Goal: Task Accomplishment & Management: Use online tool/utility

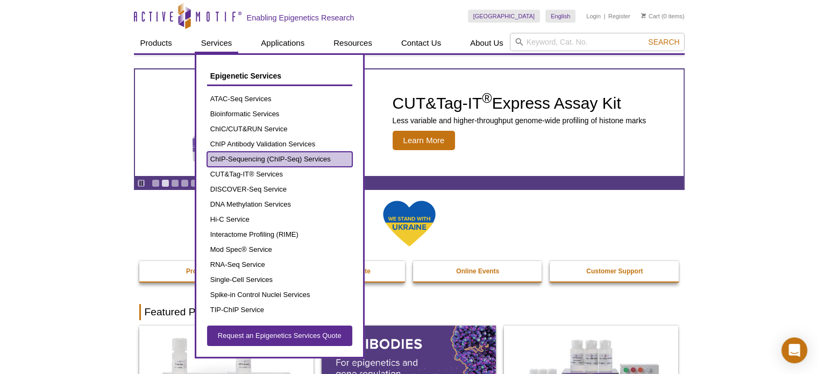
click at [255, 157] on link "ChIP-Sequencing (ChIP-Seq) Services" at bounding box center [279, 159] width 145 height 15
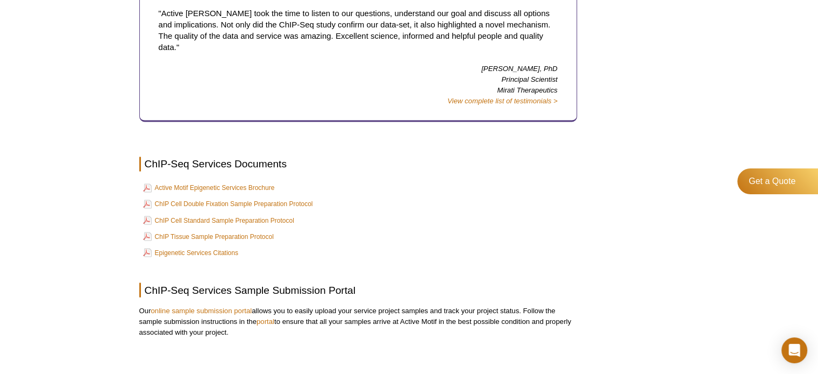
scroll to position [1837, 0]
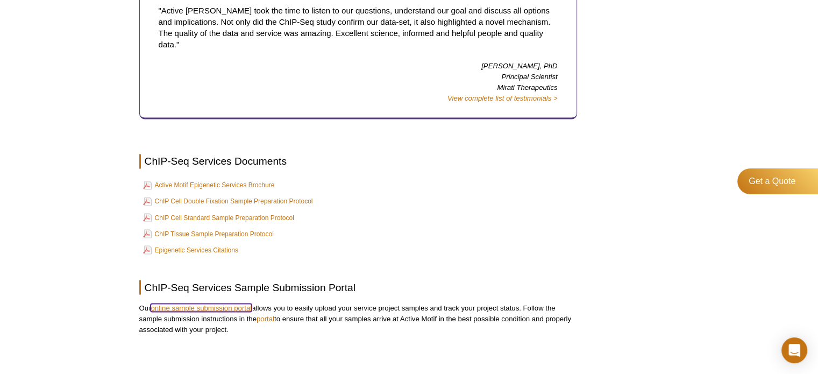
click at [206, 303] on link "online sample submission portal" at bounding box center [201, 307] width 101 height 8
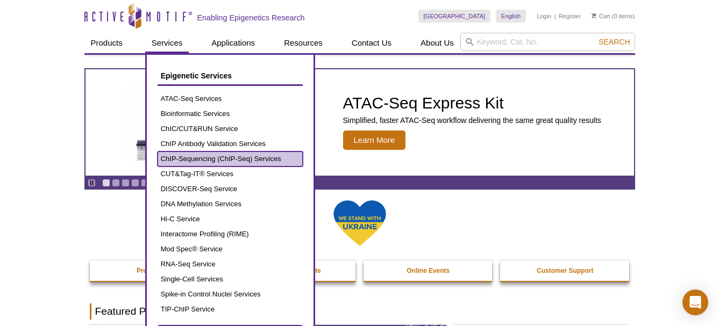
click at [214, 160] on link "ChIP-Sequencing (ChIP-Seq) Services" at bounding box center [230, 159] width 145 height 15
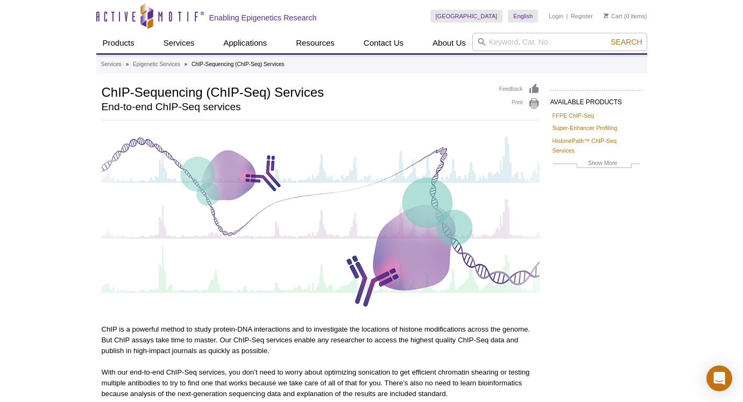
click at [133, 219] on img at bounding box center [321, 220] width 438 height 179
